Goal: Navigation & Orientation: Find specific page/section

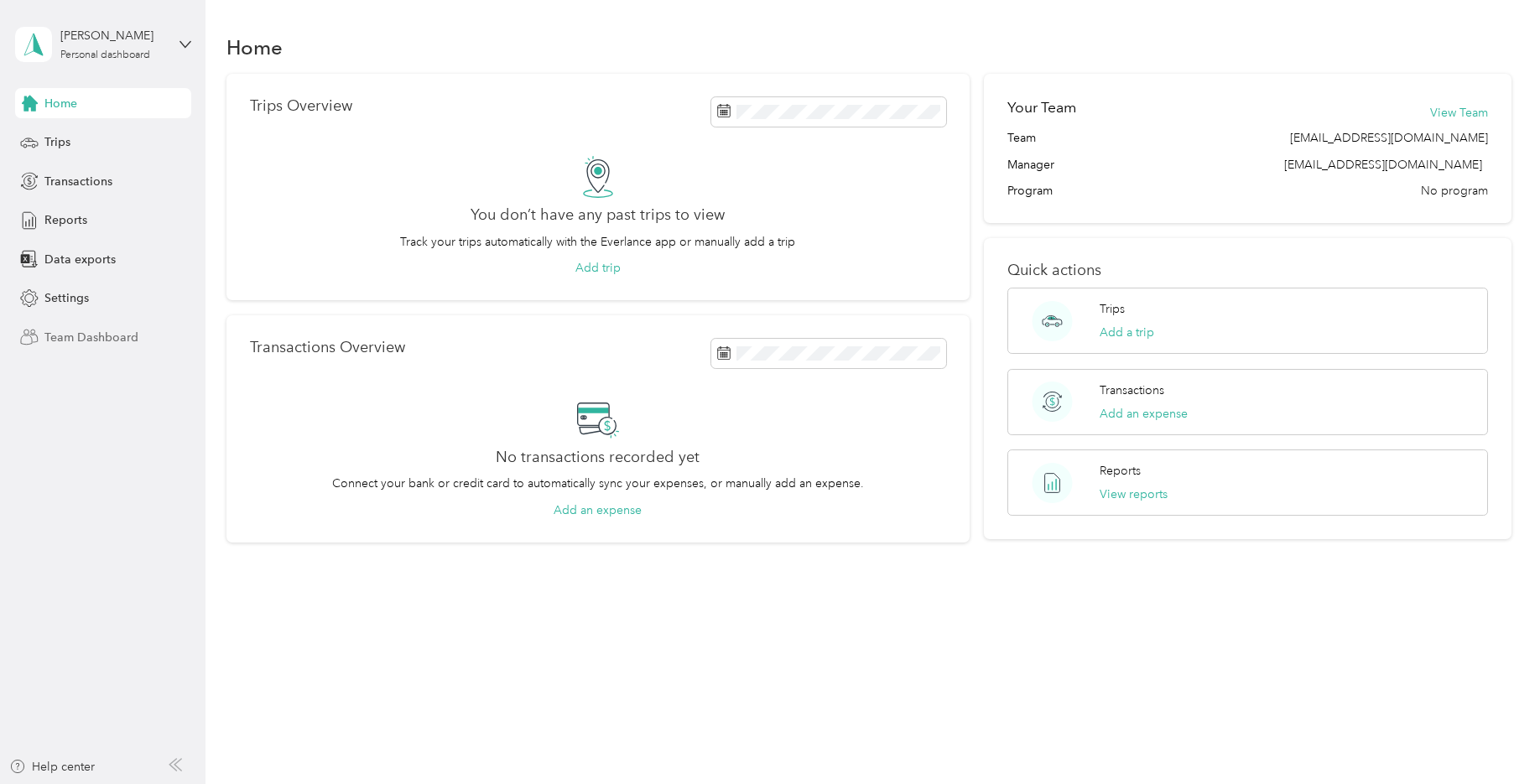
click at [74, 336] on span "Team Dashboard" at bounding box center [92, 337] width 94 height 18
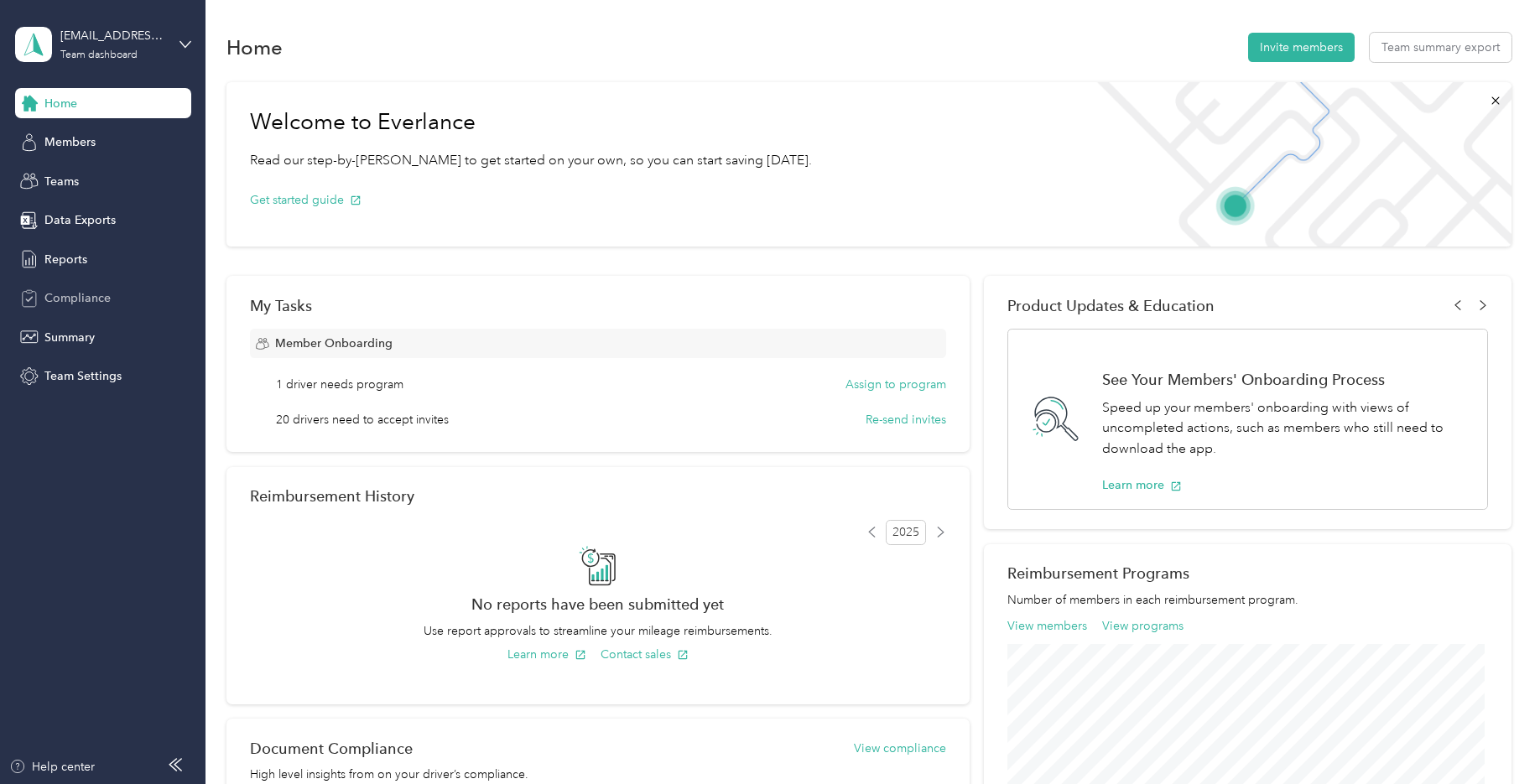
click at [71, 294] on span "Compliance" at bounding box center [78, 298] width 67 height 18
